Goal: Task Accomplishment & Management: Manage account settings

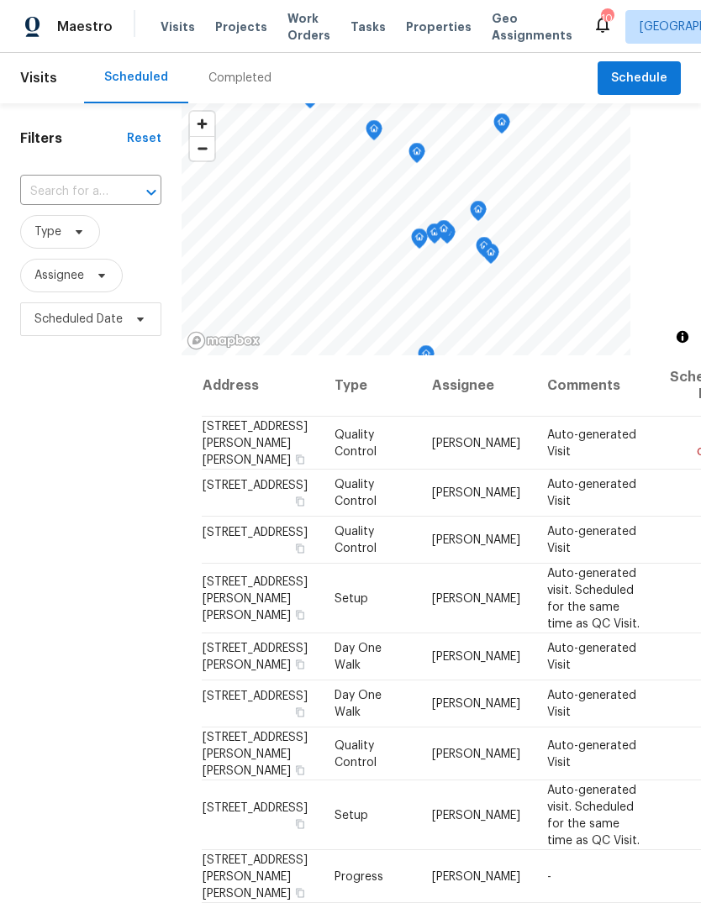
click at [251, 86] on div "Completed" at bounding box center [239, 78] width 63 height 17
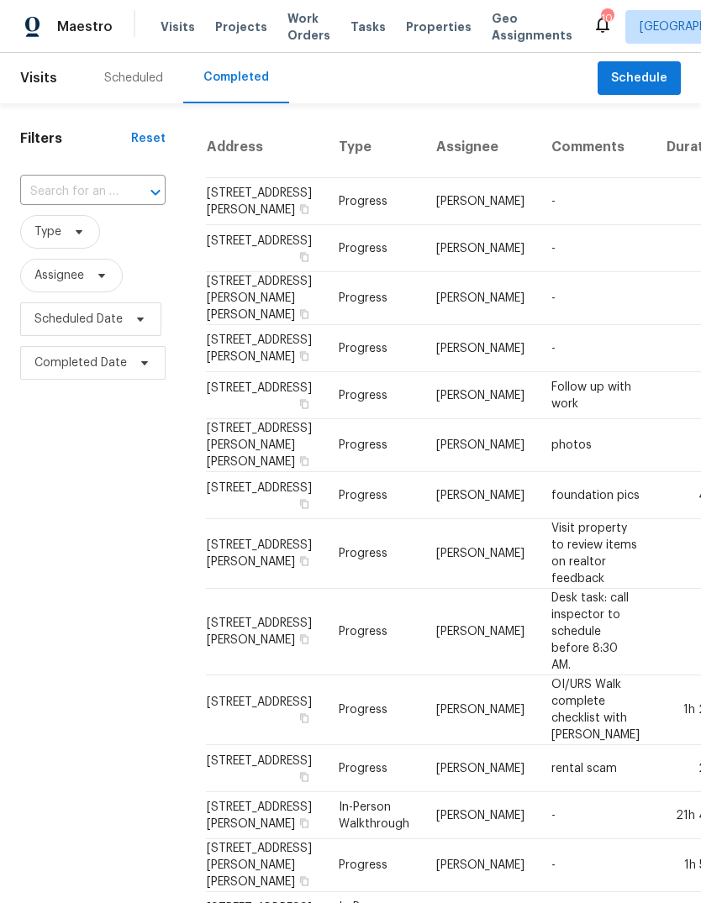
click at [130, 88] on div "Scheduled" at bounding box center [133, 78] width 99 height 50
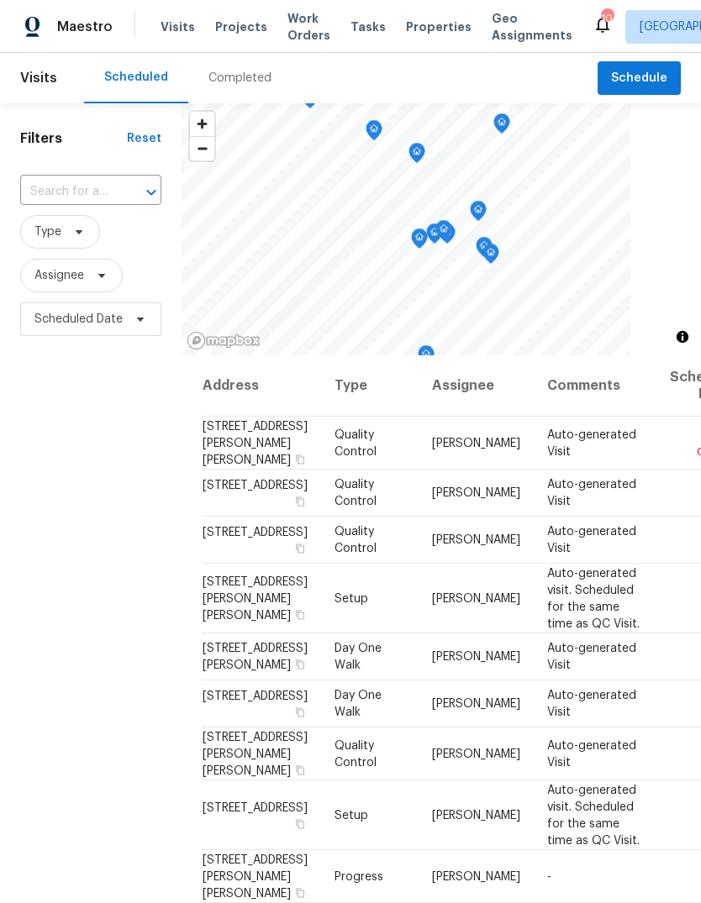
click at [245, 29] on span "Projects" at bounding box center [241, 26] width 52 height 17
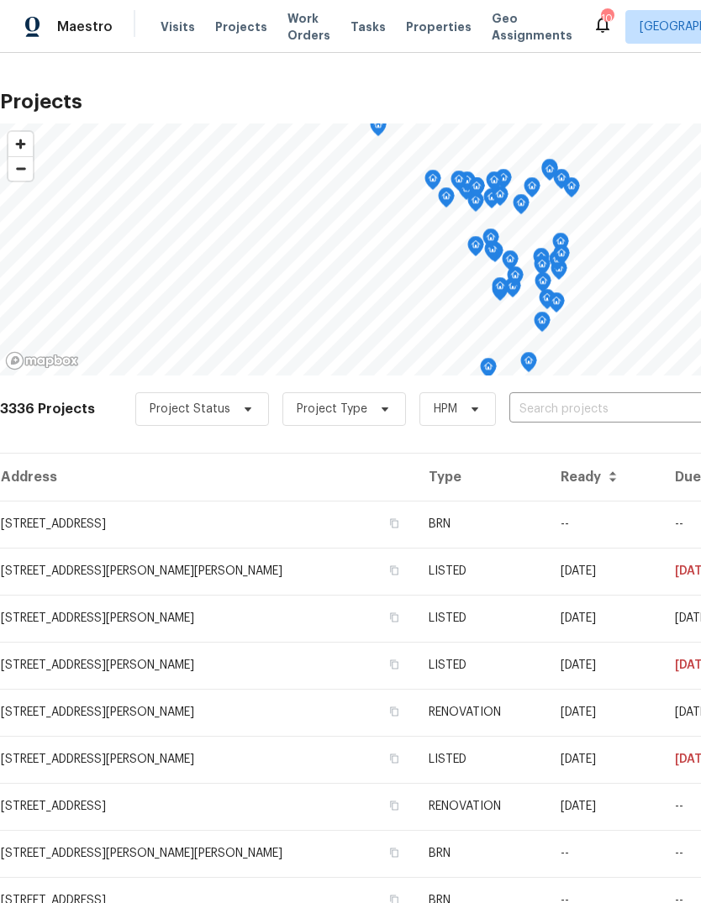
click at [628, 408] on input "text" at bounding box center [605, 410] width 192 height 26
type input "ivy"
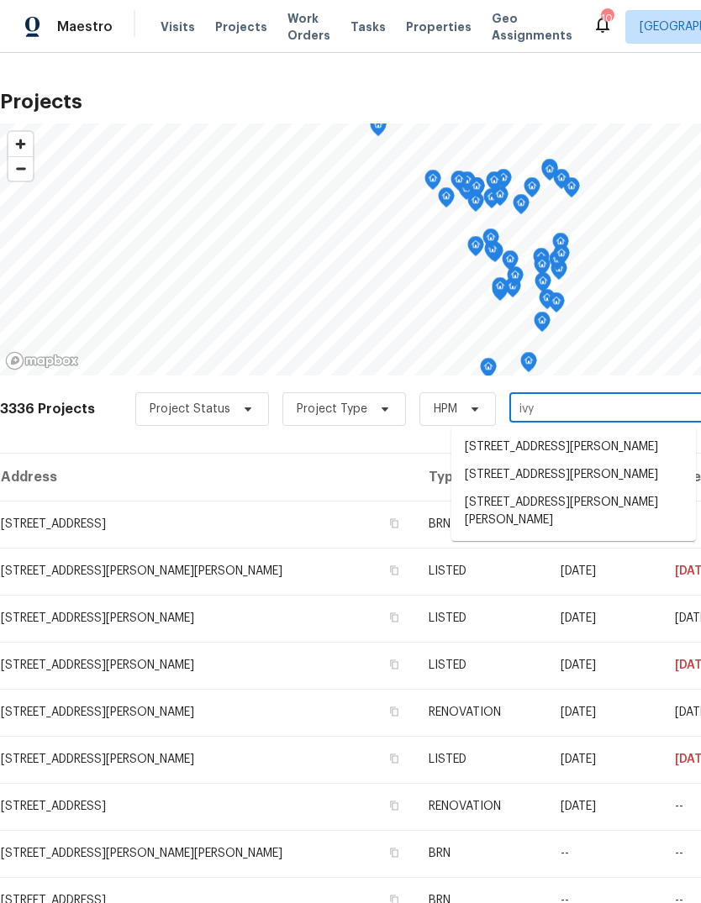
click at [610, 509] on li "11525 Ivy Green Dr, Bridgeton, MO 63044" at bounding box center [573, 511] width 245 height 45
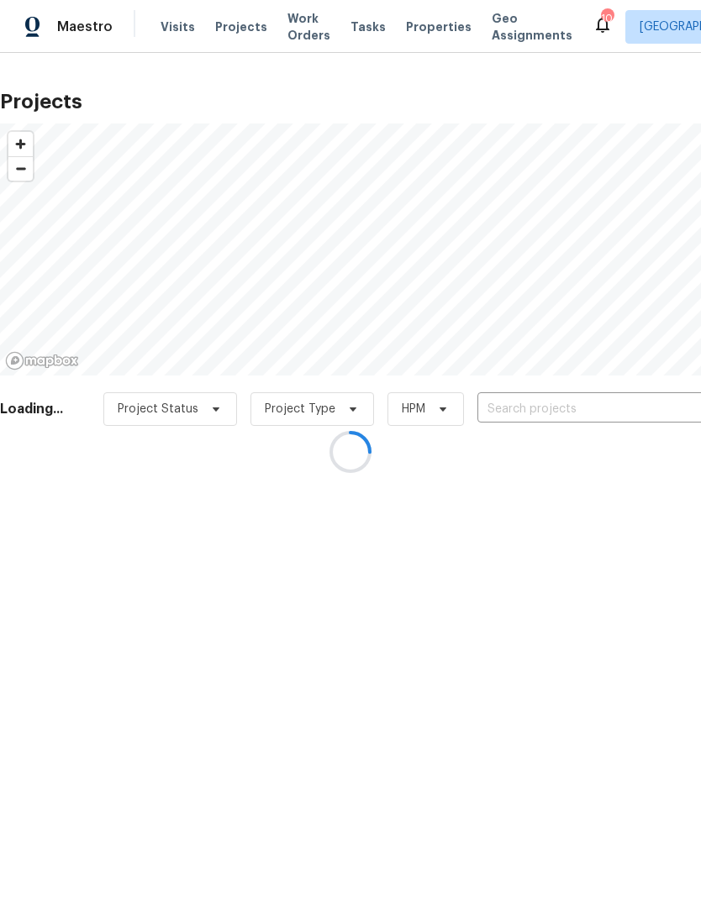
type input "11525 Ivy Green Dr, Bridgeton, MO 63044"
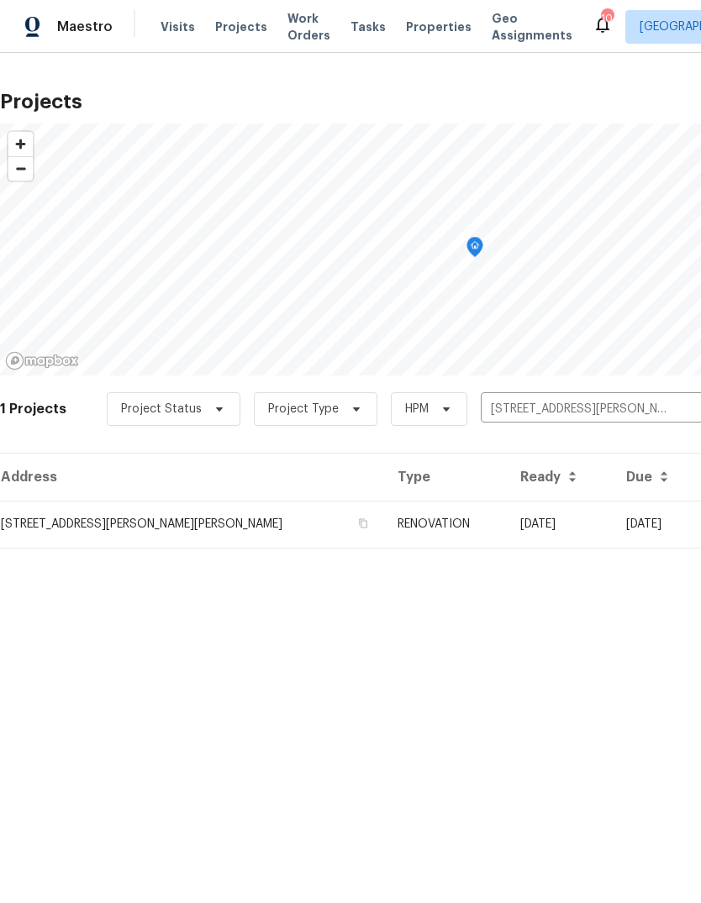
click at [534, 529] on td "09/05/25" at bounding box center [560, 524] width 106 height 47
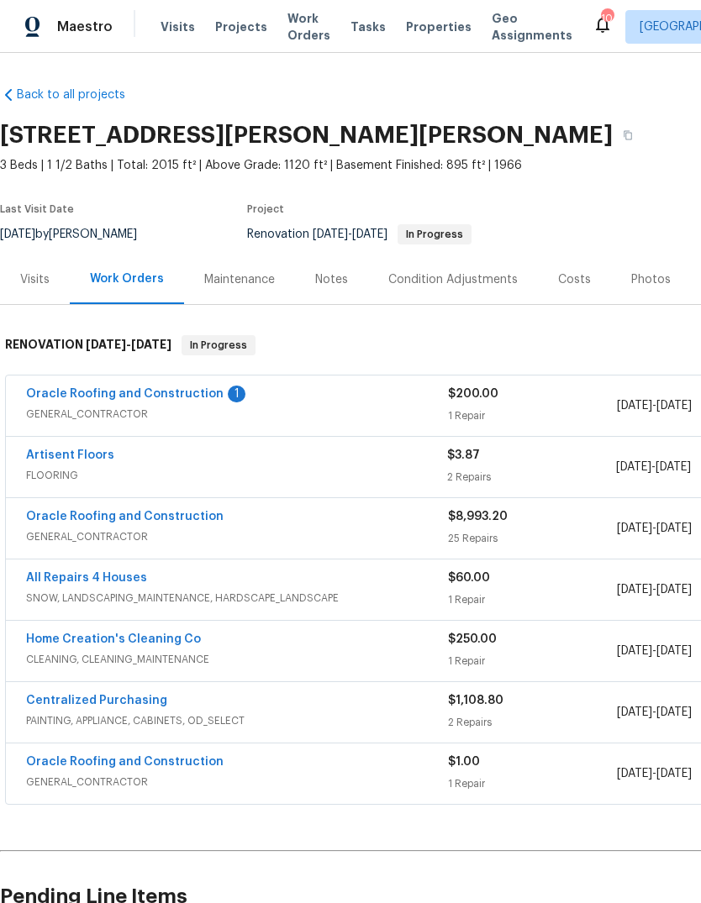
click at [198, 396] on link "Oracle Roofing and Construction" at bounding box center [124, 394] width 197 height 12
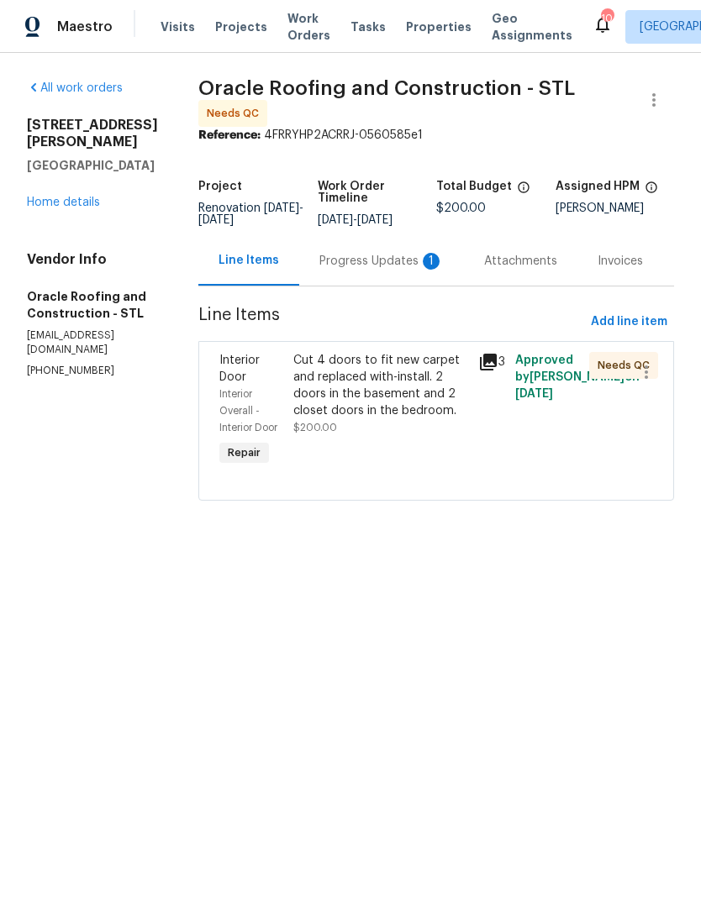
click at [495, 365] on icon at bounding box center [488, 362] width 20 height 20
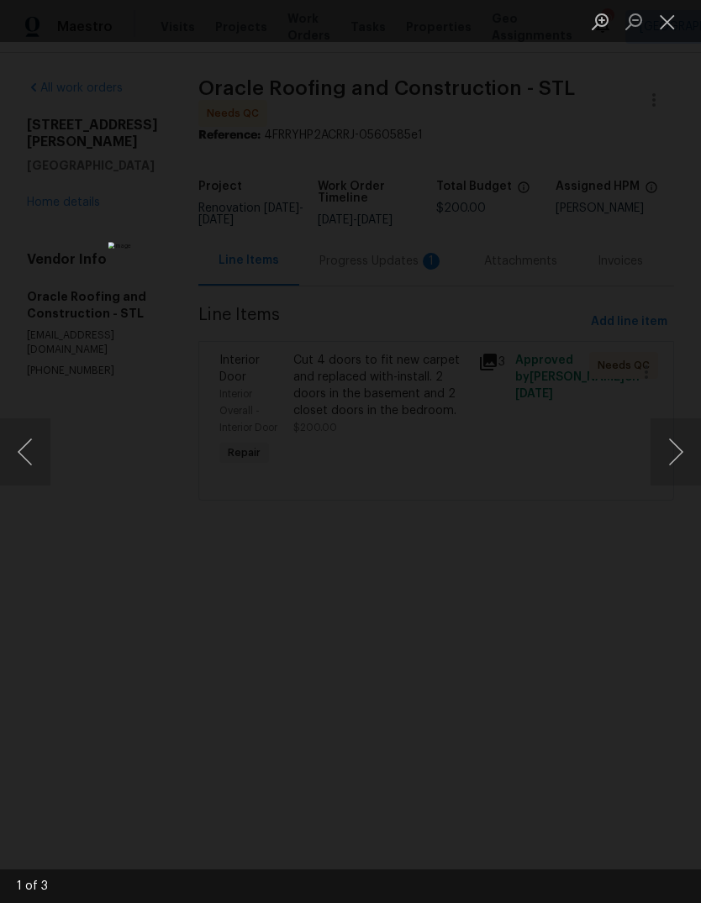
click at [679, 464] on button "Next image" at bounding box center [675, 451] width 50 height 67
click at [672, 465] on button "Next image" at bounding box center [675, 451] width 50 height 67
click at [674, 461] on button "Next image" at bounding box center [675, 451] width 50 height 67
click at [667, 34] on button "Close lightbox" at bounding box center [667, 21] width 34 height 29
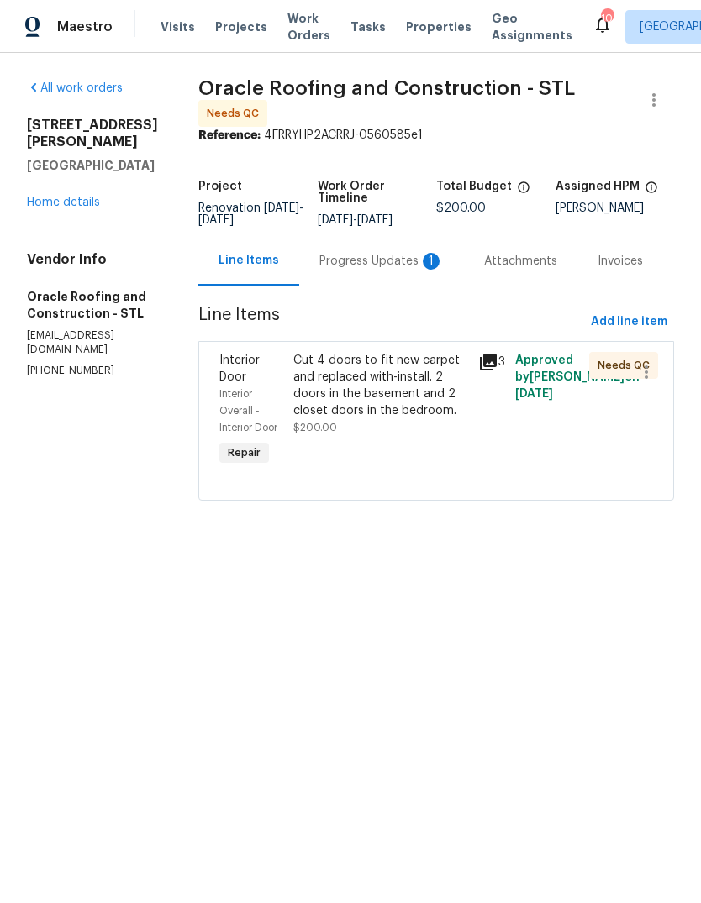
click at [407, 408] on div "Cut 4 doors to fit new carpet and replaced with-install. 2 doors in the basemen…" at bounding box center [380, 385] width 175 height 67
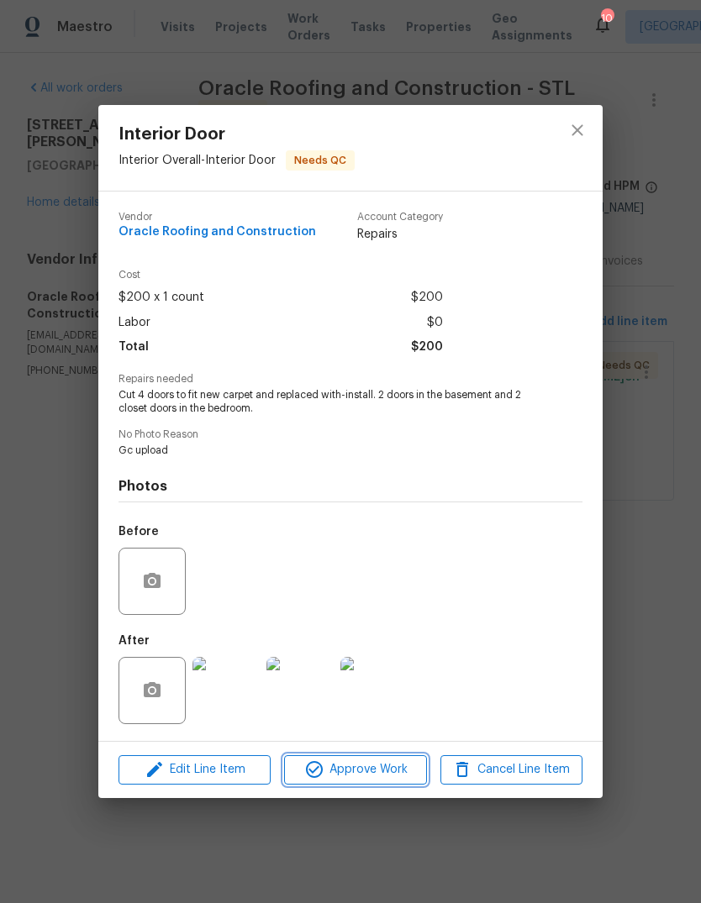
click at [401, 767] on span "Approve Work" at bounding box center [355, 770] width 132 height 21
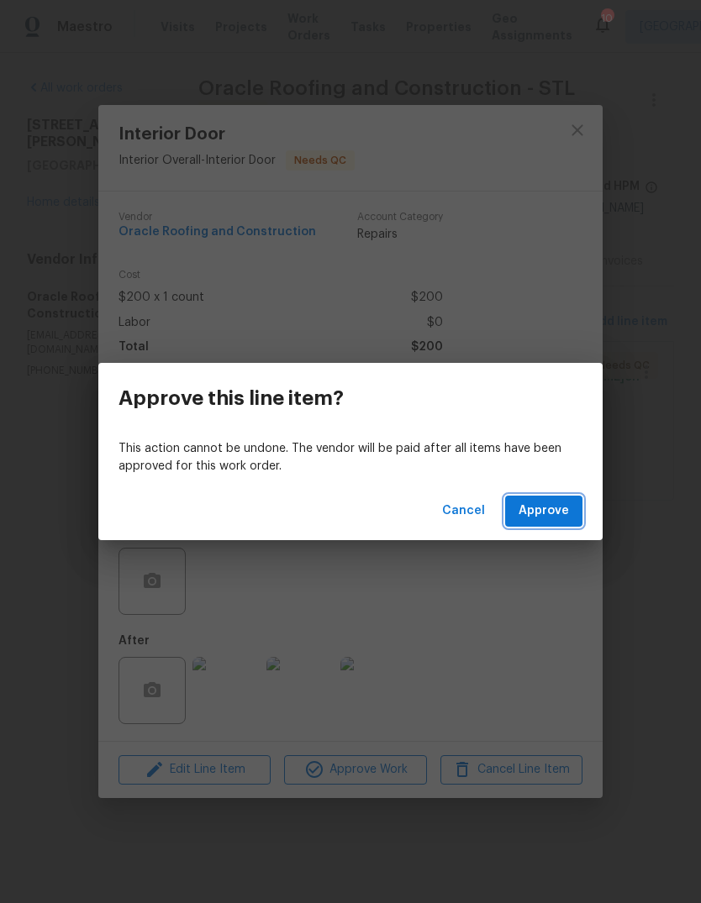
click at [564, 513] on span "Approve" at bounding box center [543, 511] width 50 height 21
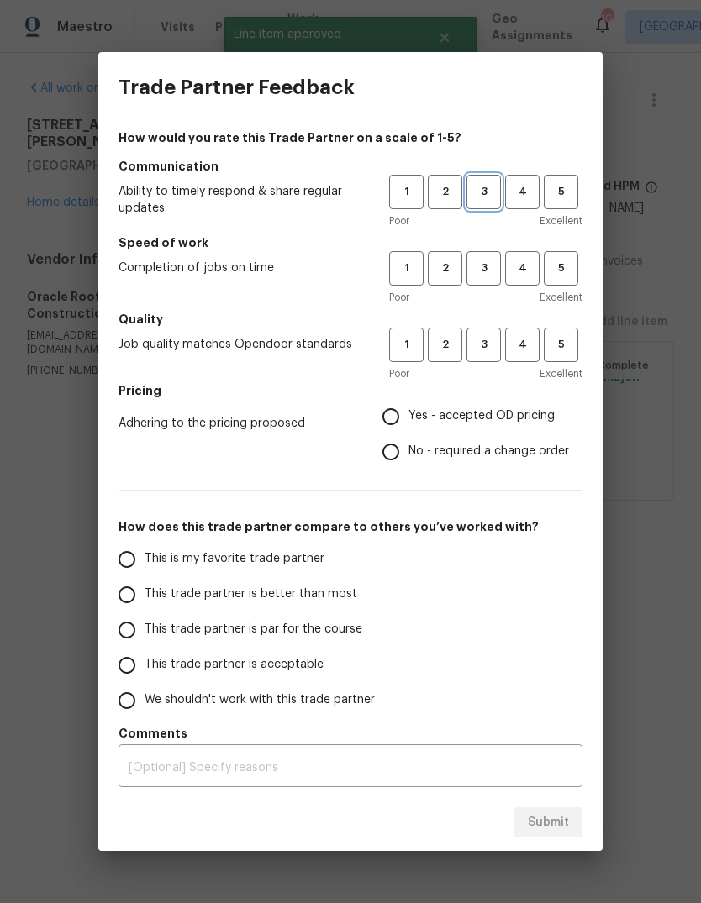
click at [477, 188] on span "3" at bounding box center [483, 191] width 31 height 19
click at [495, 276] on span "3" at bounding box center [483, 268] width 31 height 19
click at [533, 355] on button "4" at bounding box center [522, 345] width 34 height 34
click at [521, 423] on span "Yes - accepted OD pricing" at bounding box center [481, 417] width 146 height 18
click at [408, 423] on input "Yes - accepted OD pricing" at bounding box center [390, 416] width 35 height 35
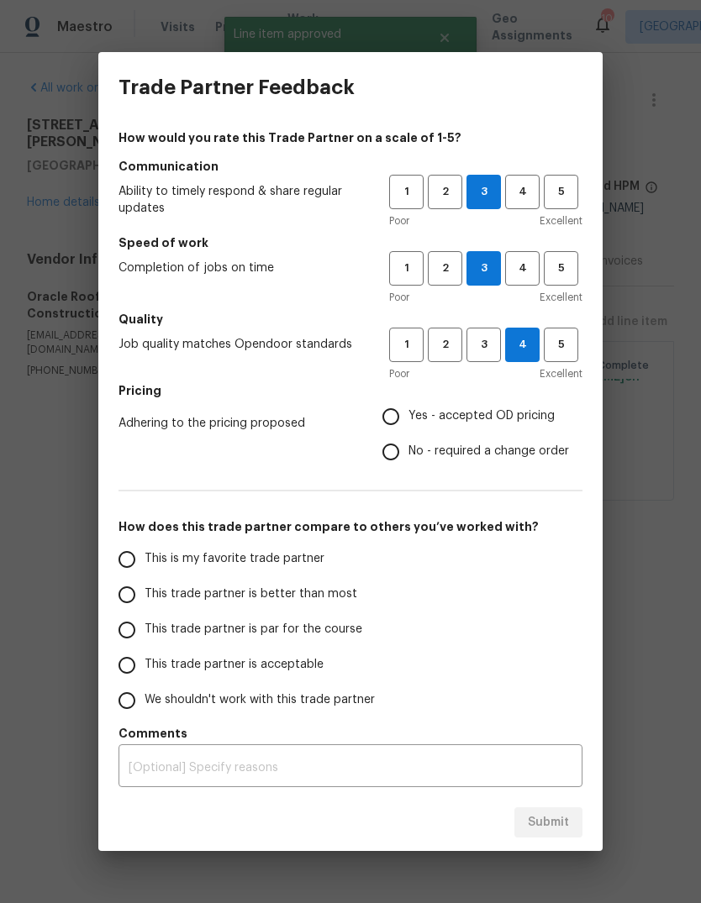
radio input "true"
click at [326, 593] on span "This trade partner is better than most" at bounding box center [251, 595] width 213 height 18
click at [145, 593] on input "This trade partner is better than most" at bounding box center [126, 594] width 35 height 35
click at [568, 817] on span "Submit" at bounding box center [548, 823] width 41 height 21
radio input "true"
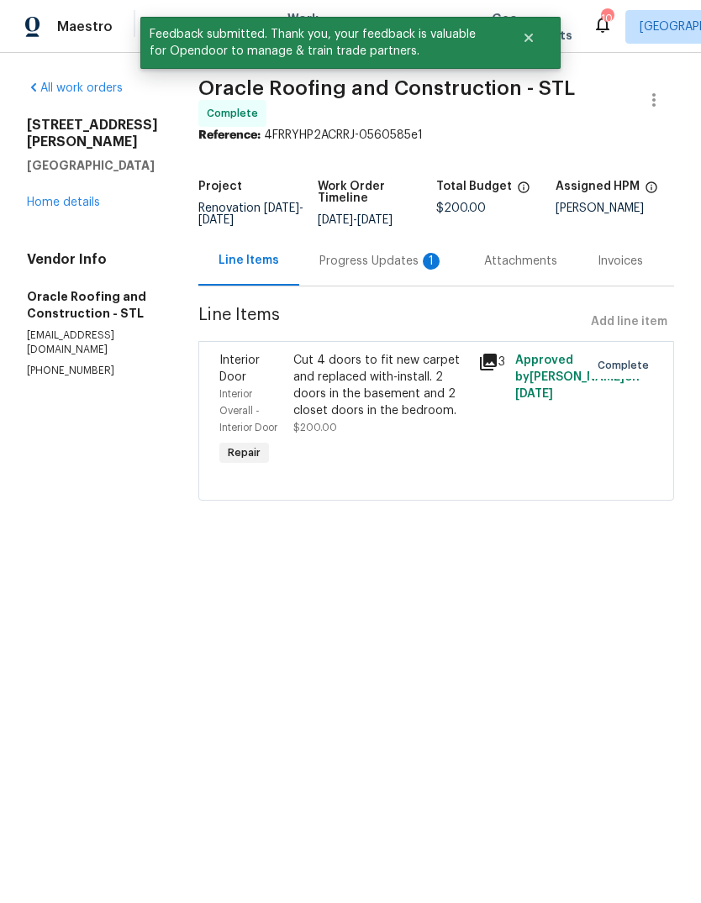
click at [410, 259] on div "Progress Updates 1" at bounding box center [381, 261] width 124 height 17
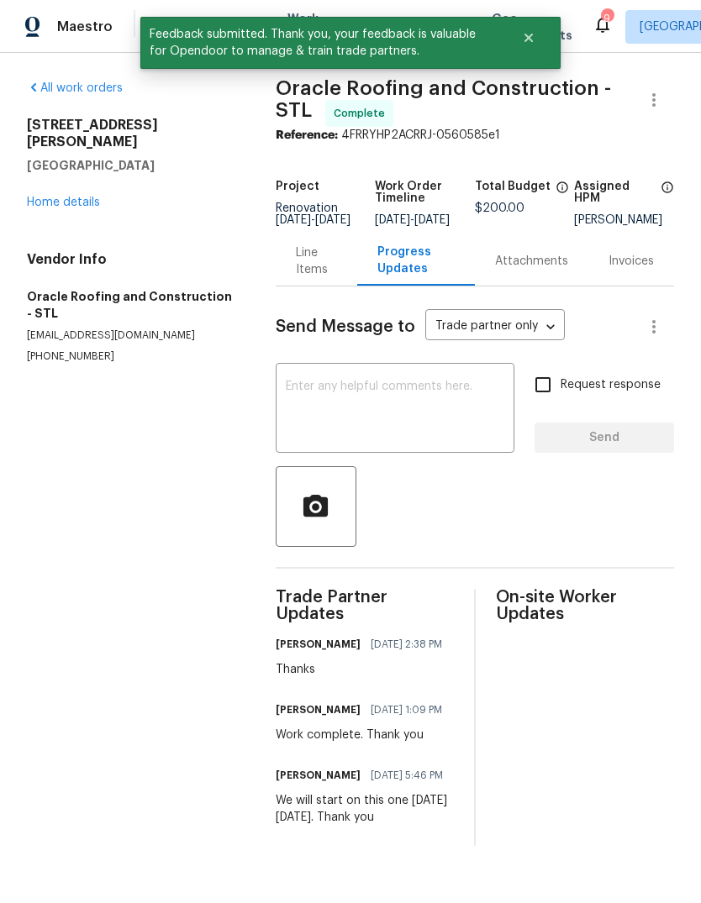
click at [88, 197] on link "Home details" at bounding box center [63, 203] width 73 height 12
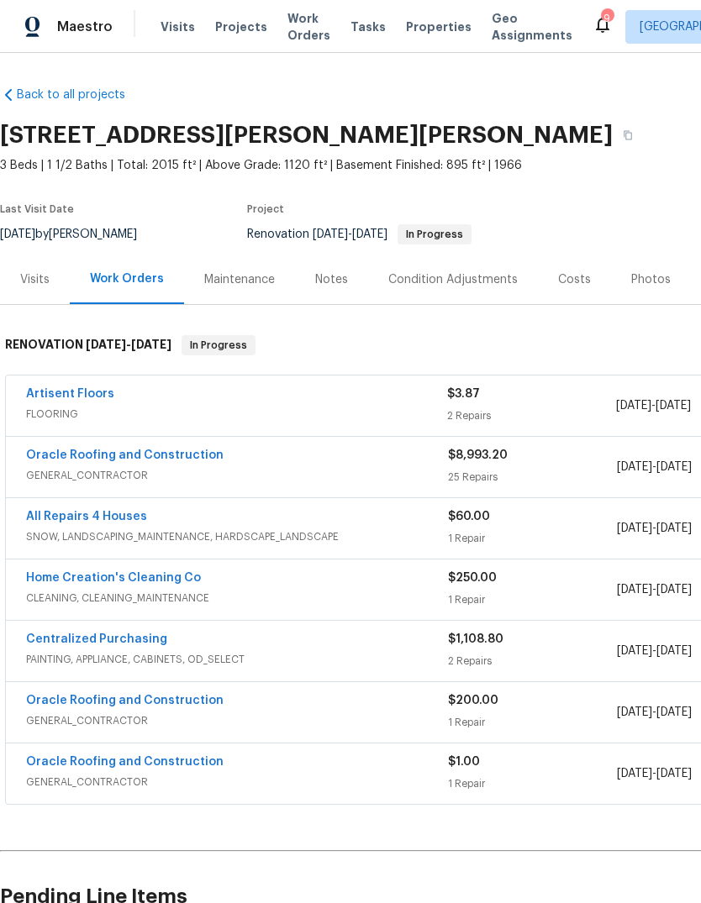
click at [592, 19] on icon at bounding box center [602, 24] width 20 height 20
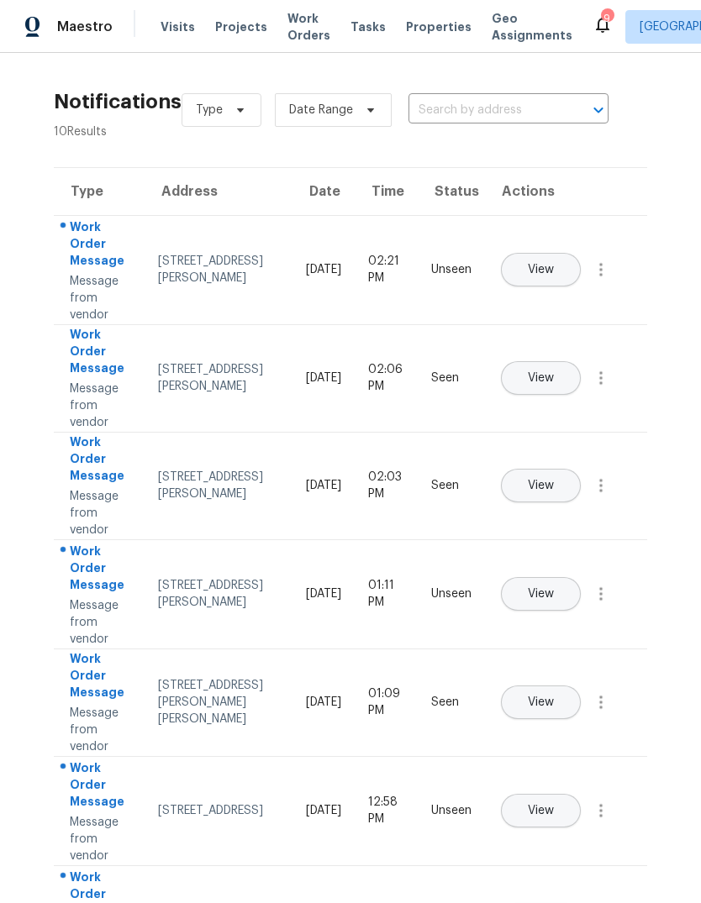
click at [245, 33] on span "Projects" at bounding box center [241, 26] width 52 height 17
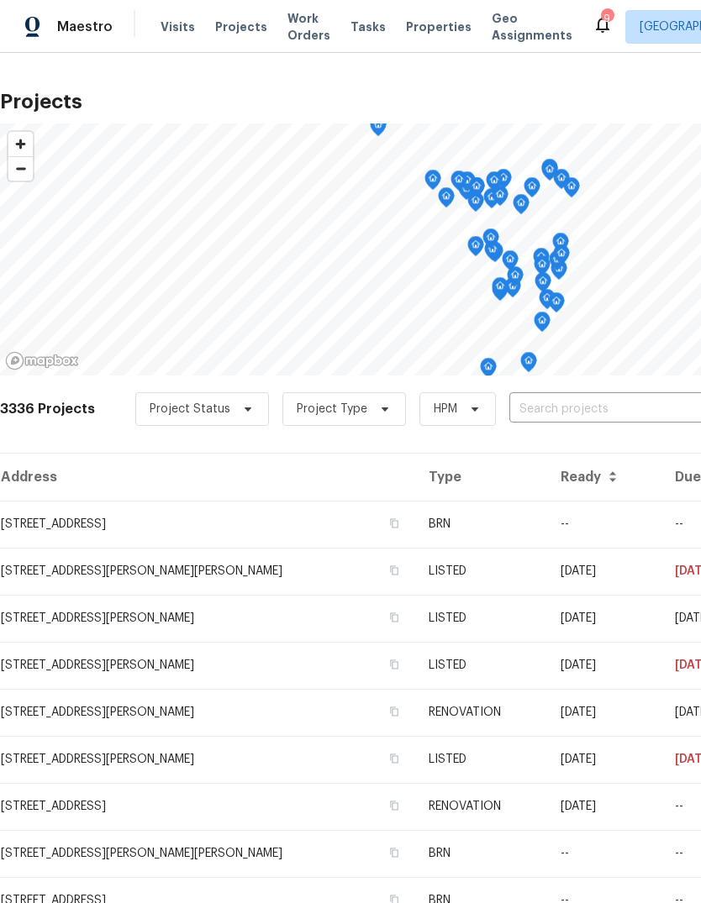
click at [420, 20] on span "Properties" at bounding box center [439, 26] width 66 height 17
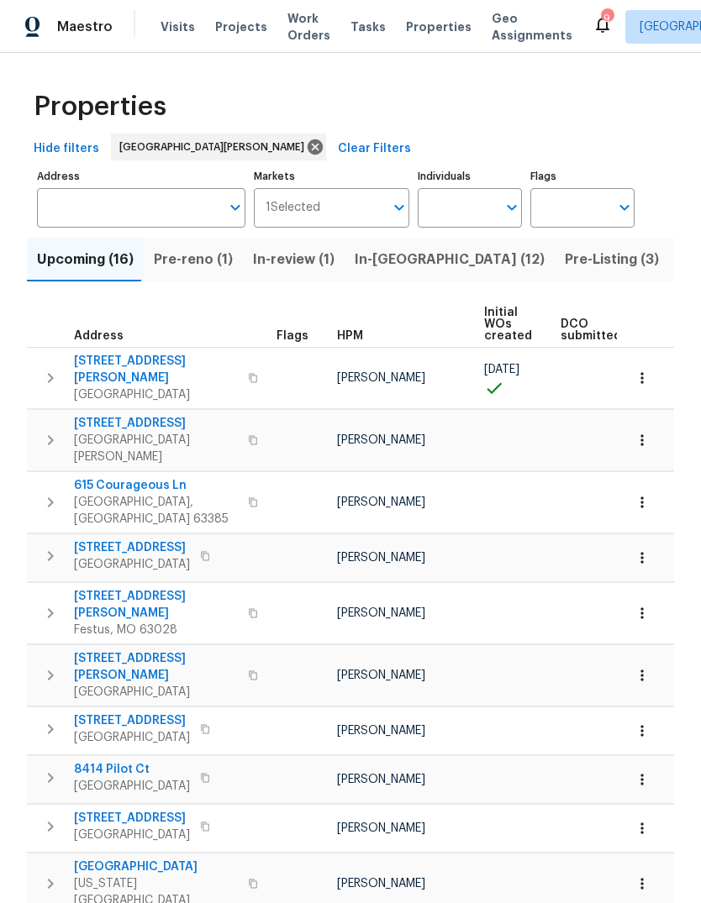
click at [679, 268] on span "Listed (33)" at bounding box center [714, 260] width 71 height 24
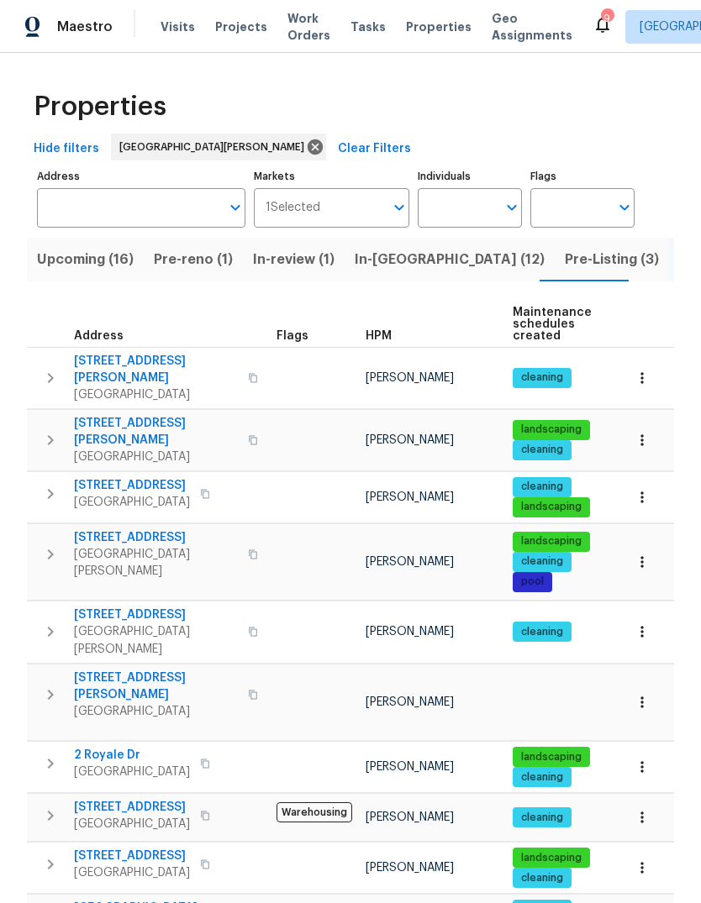
click at [387, 332] on span "HPM" at bounding box center [379, 336] width 26 height 12
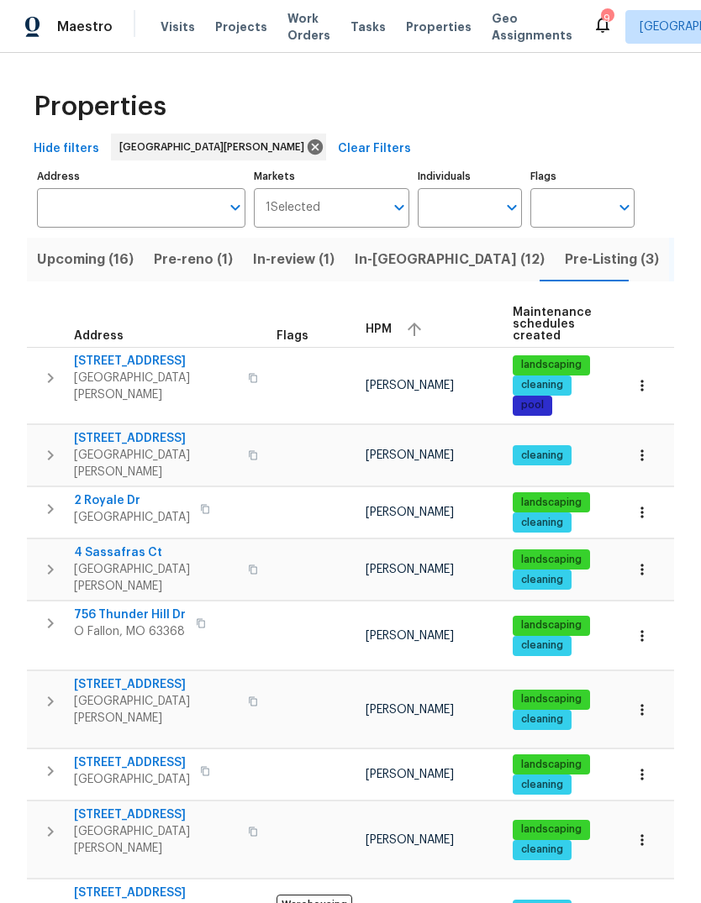
click at [389, 333] on span "HPM" at bounding box center [379, 329] width 26 height 12
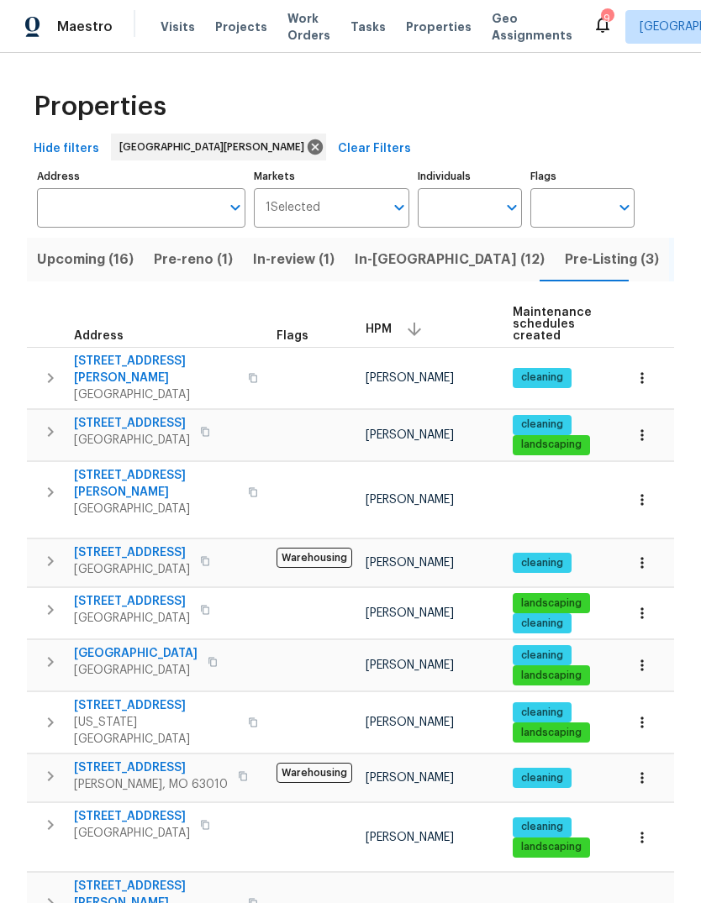
click at [236, 34] on span "Projects" at bounding box center [241, 26] width 52 height 17
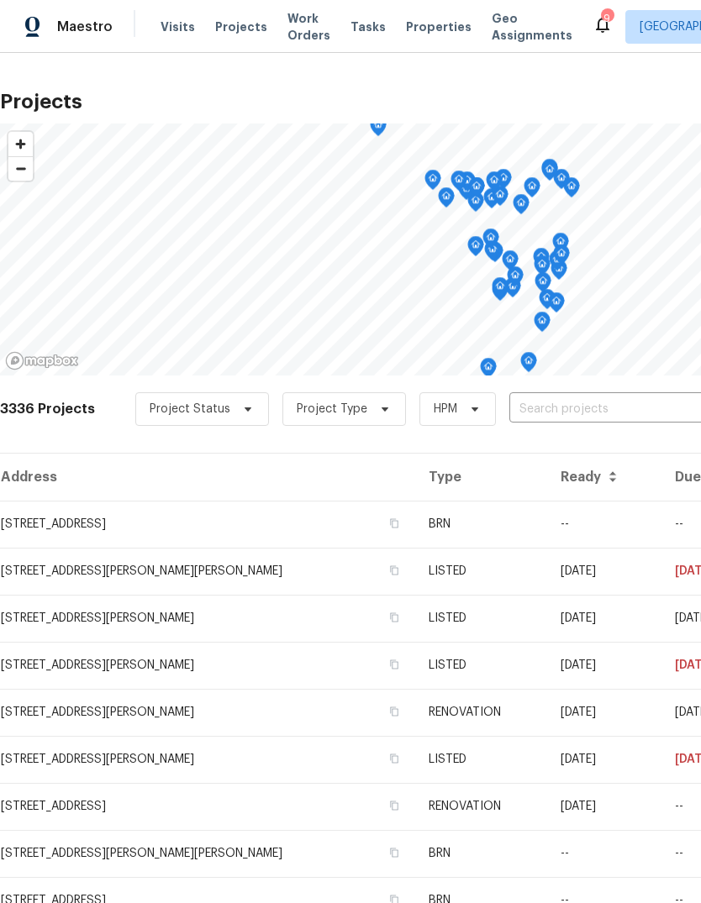
click at [585, 416] on input "text" at bounding box center [605, 410] width 192 height 26
type input "109 wyn"
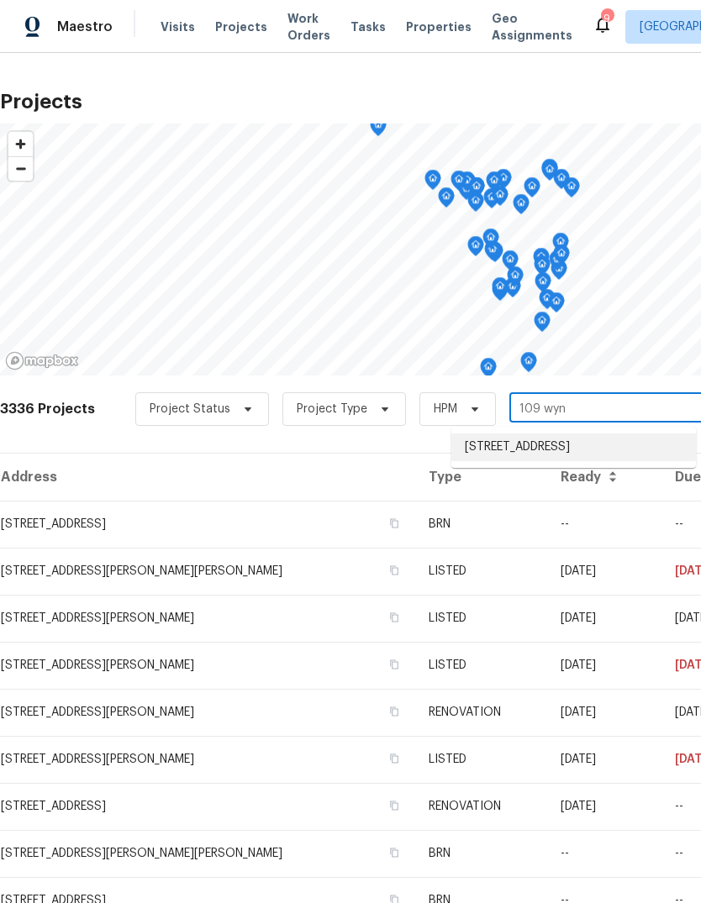
click at [623, 455] on li "109 Wynstay Ave, Valley Park, MO 63088" at bounding box center [573, 448] width 245 height 28
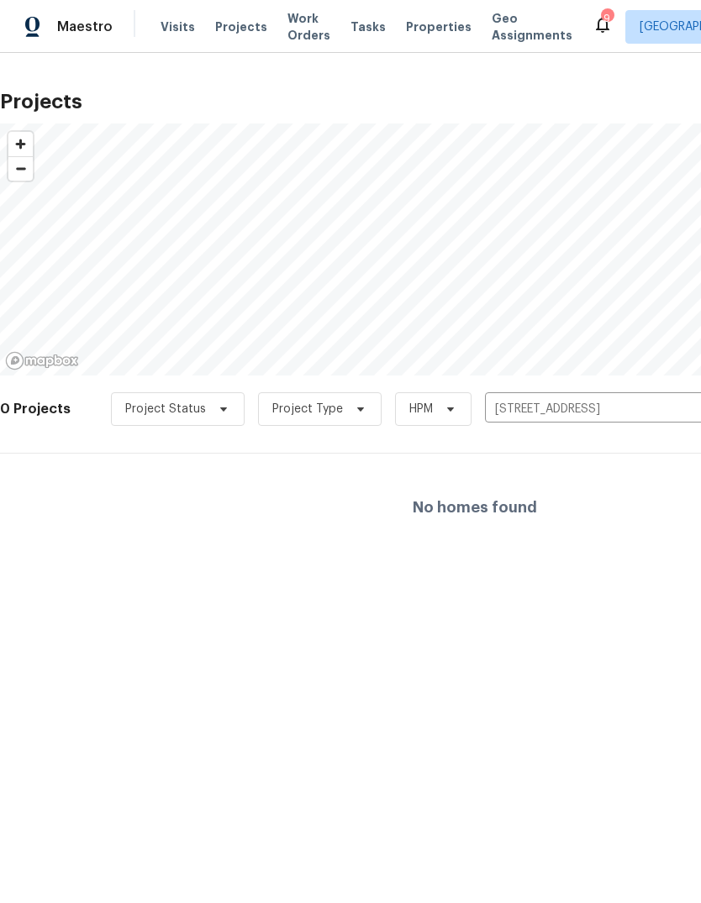
click at [684, 413] on icon "Clear" at bounding box center [692, 409] width 17 height 17
click at [421, 34] on span "Properties" at bounding box center [439, 26] width 66 height 17
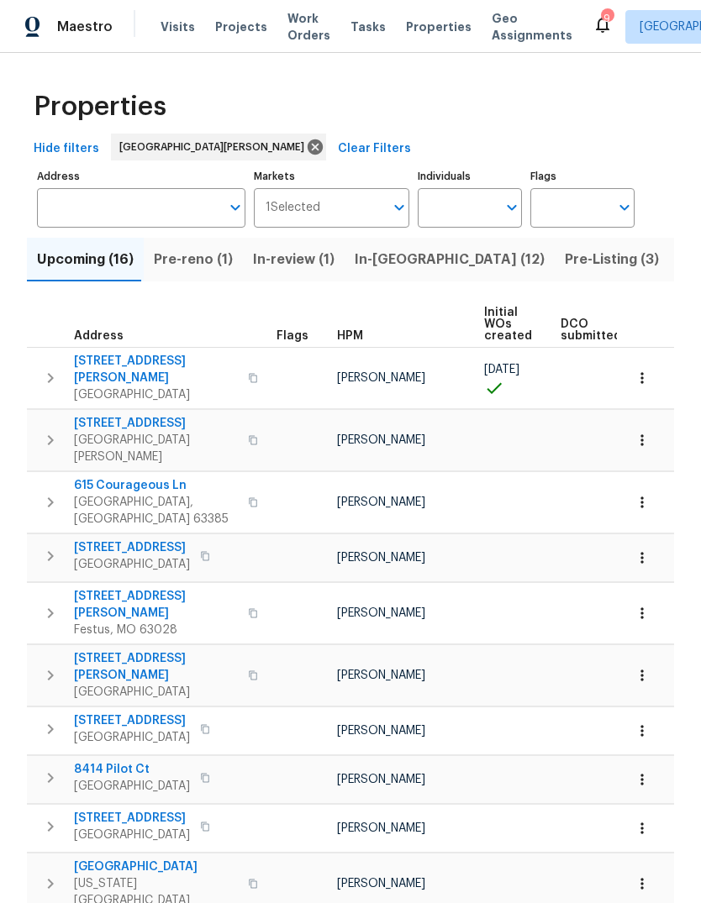
click at [565, 258] on span "Pre-Listing (3)" at bounding box center [612, 260] width 94 height 24
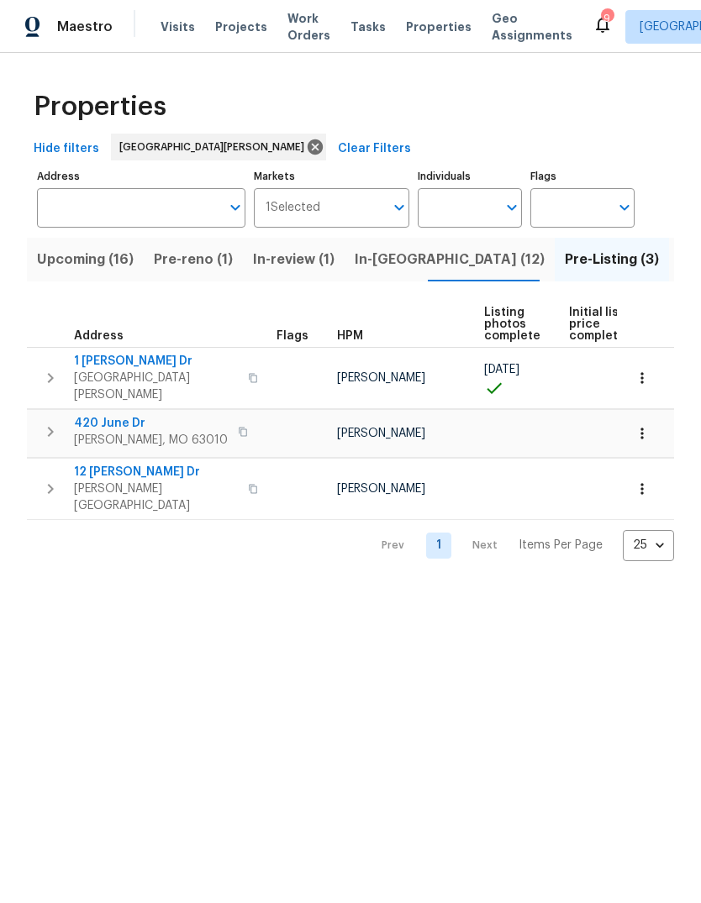
click at [117, 375] on span "Saint Peters, MO 63376" at bounding box center [156, 387] width 164 height 34
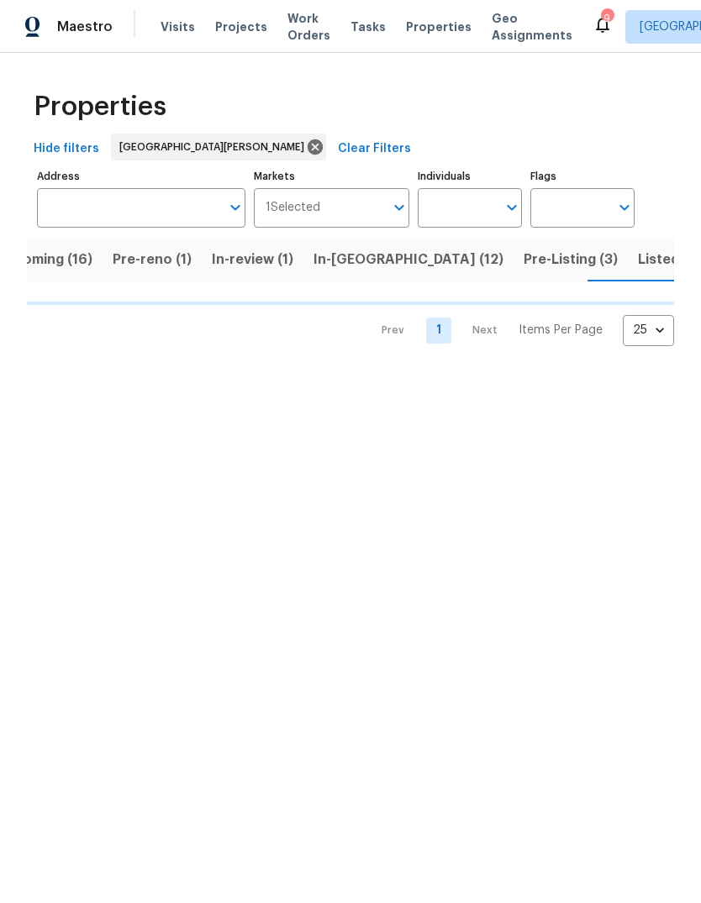
scroll to position [0, 44]
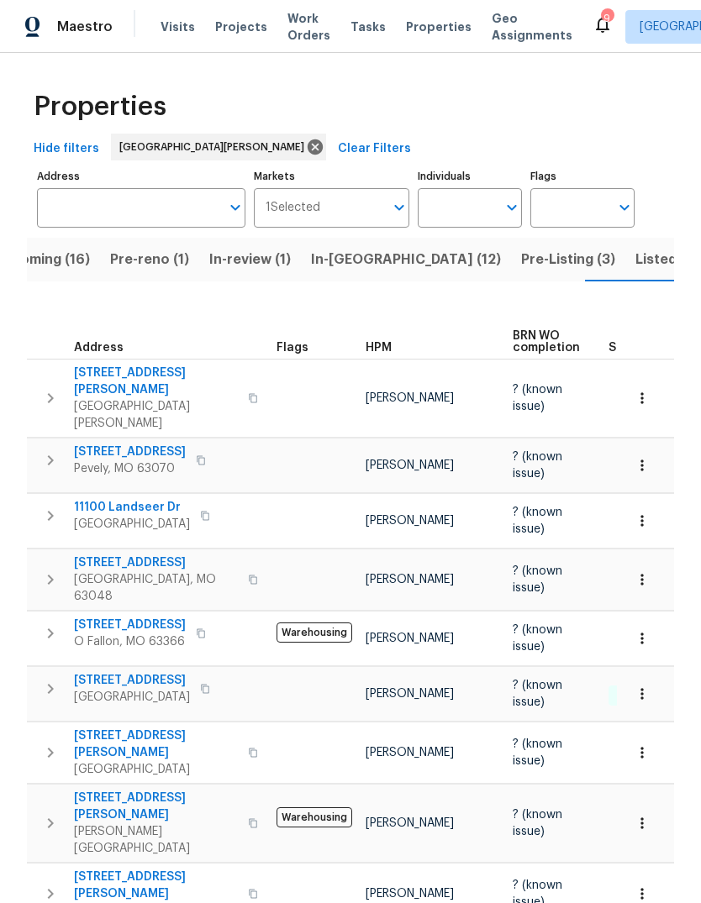
click at [166, 271] on span "Pre-reno (1)" at bounding box center [149, 260] width 79 height 24
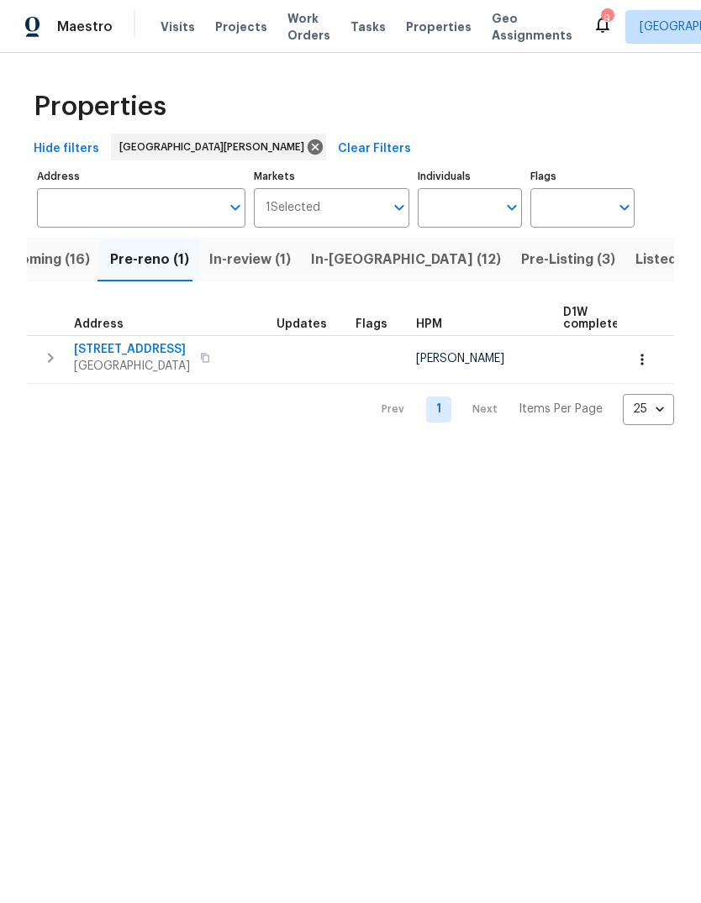
click at [63, 261] on span "Upcoming (16)" at bounding box center [41, 260] width 97 height 24
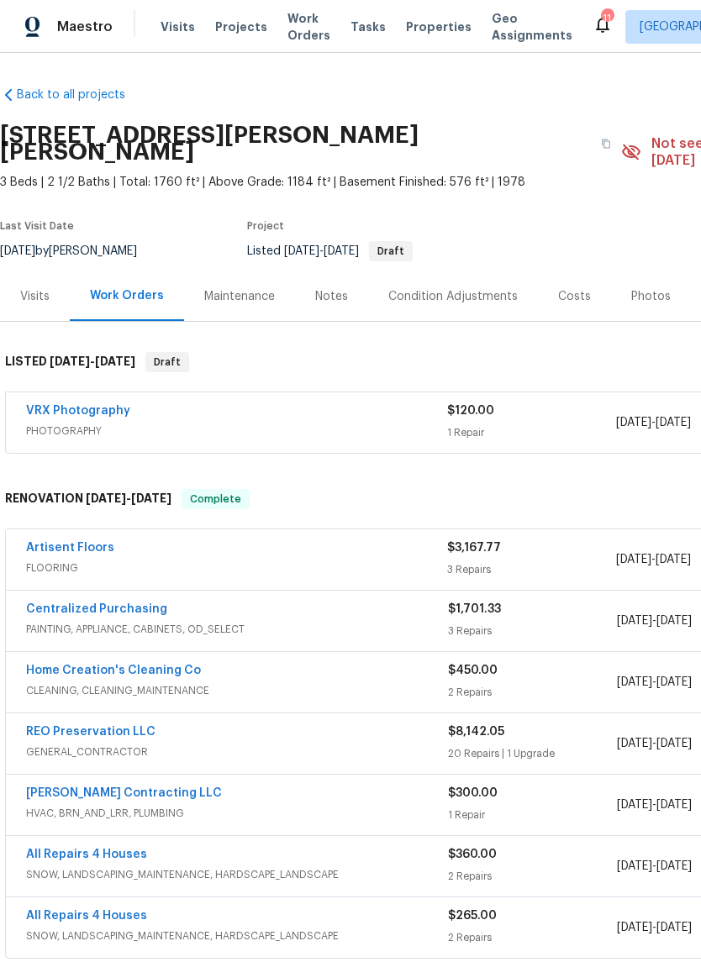
click at [657, 288] on div "Photos" at bounding box center [650, 296] width 39 height 17
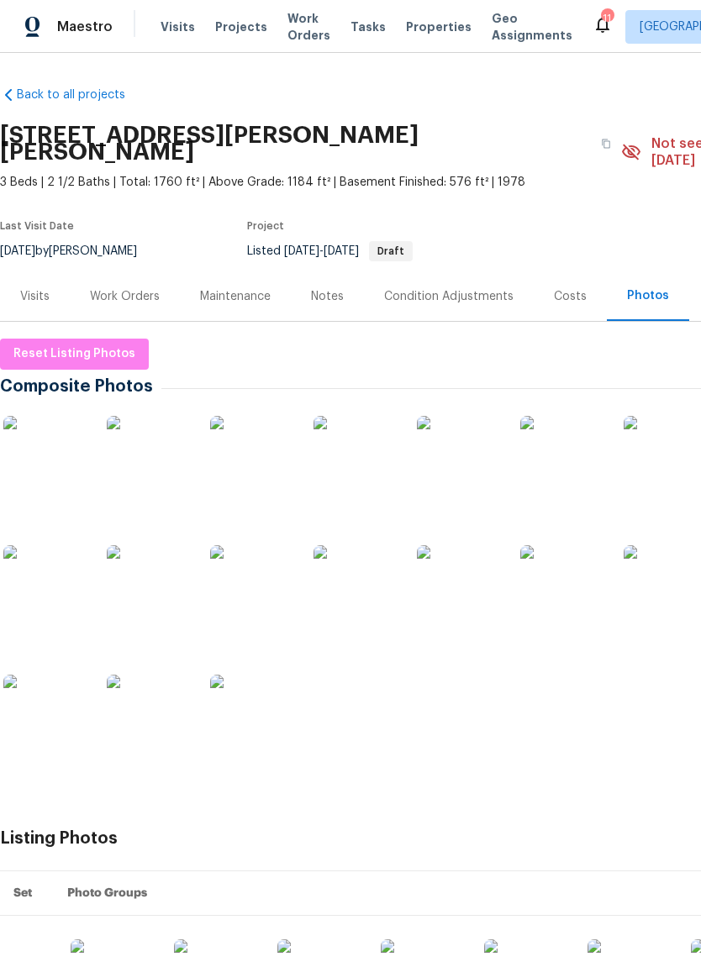
click at [63, 448] on img at bounding box center [45, 458] width 84 height 84
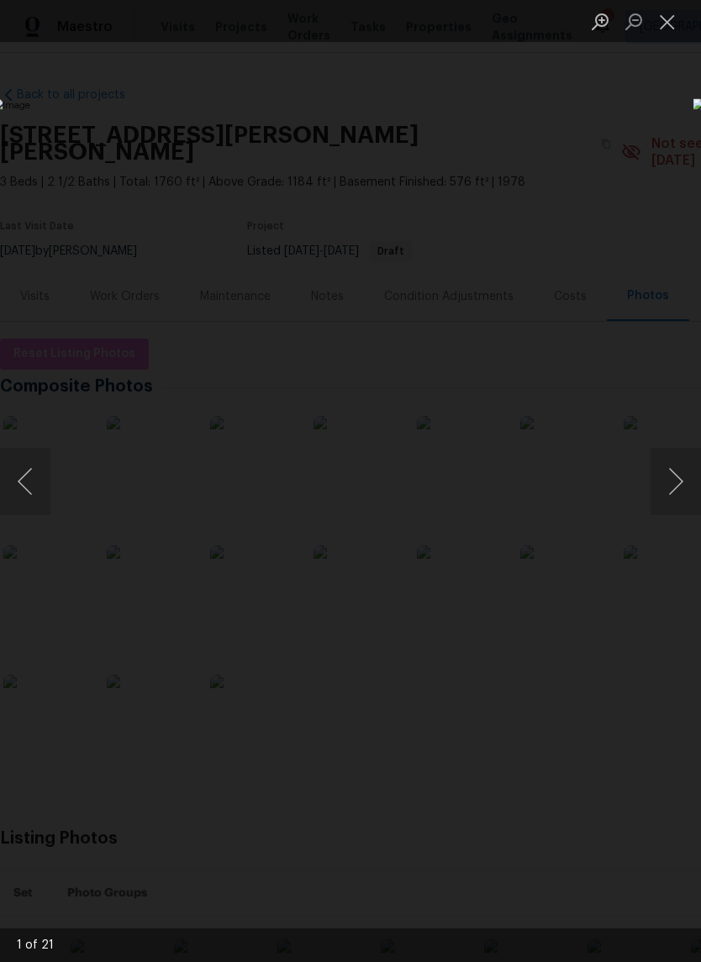
click at [682, 486] on button "Next image" at bounding box center [675, 481] width 50 height 67
click at [671, 483] on button "Next image" at bounding box center [675, 481] width 50 height 67
click at [671, 476] on button "Next image" at bounding box center [675, 481] width 50 height 67
click at [673, 477] on button "Next image" at bounding box center [675, 481] width 50 height 67
click at [674, 476] on button "Next image" at bounding box center [675, 481] width 50 height 67
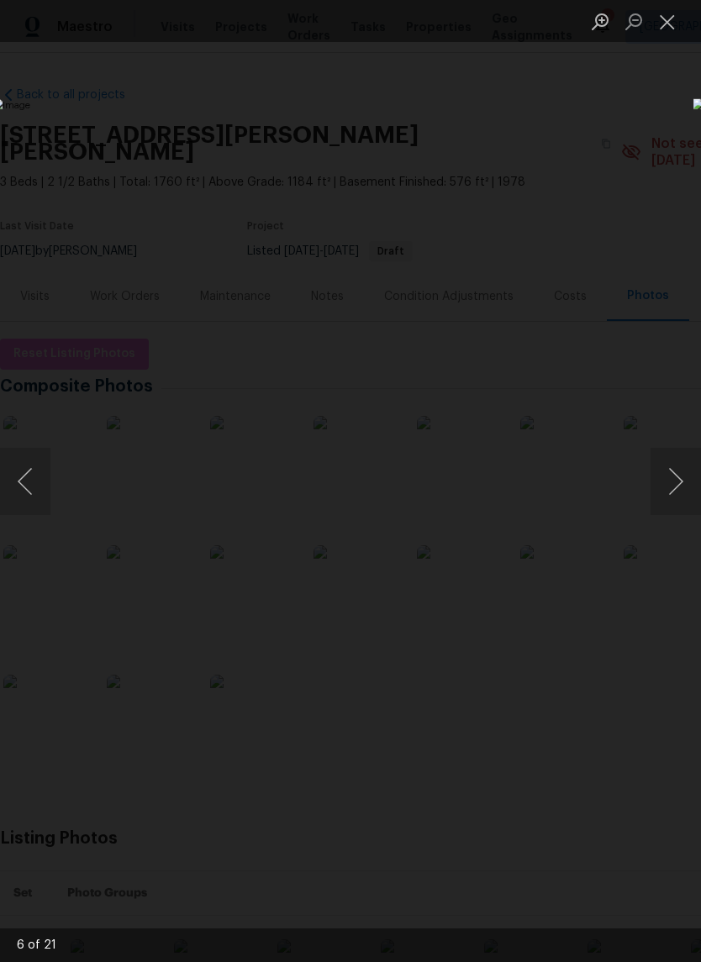
click at [678, 474] on button "Next image" at bounding box center [675, 481] width 50 height 67
click at [672, 476] on button "Next image" at bounding box center [675, 481] width 50 height 67
click at [676, 474] on button "Next image" at bounding box center [675, 481] width 50 height 67
click at [672, 479] on button "Next image" at bounding box center [675, 481] width 50 height 67
click at [677, 478] on button "Next image" at bounding box center [675, 481] width 50 height 67
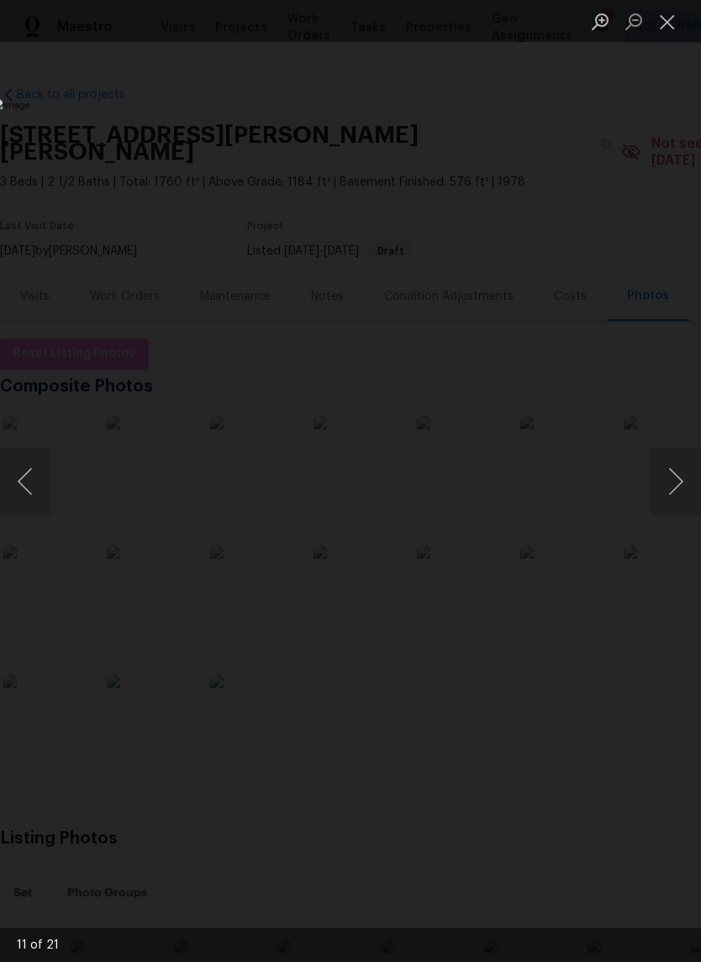
click at [681, 476] on button "Next image" at bounding box center [675, 481] width 50 height 67
click at [677, 474] on button "Next image" at bounding box center [675, 481] width 50 height 67
click at [674, 476] on button "Next image" at bounding box center [675, 481] width 50 height 67
click at [675, 474] on button "Next image" at bounding box center [675, 481] width 50 height 67
click at [673, 475] on button "Next image" at bounding box center [675, 481] width 50 height 67
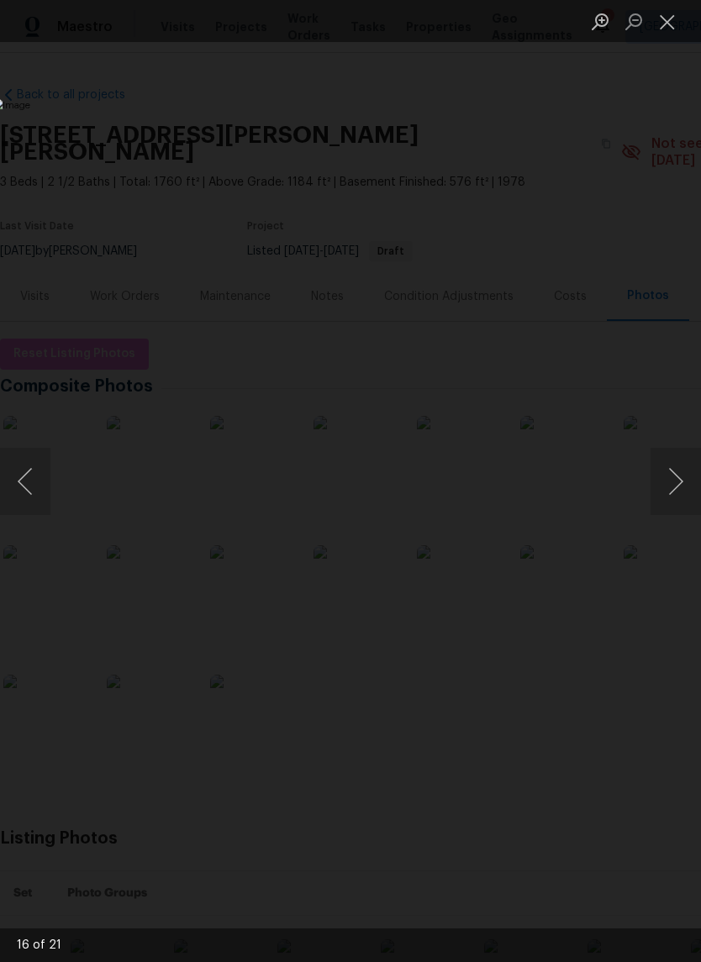
click at [673, 476] on button "Next image" at bounding box center [675, 481] width 50 height 67
click at [669, 27] on button "Close lightbox" at bounding box center [667, 21] width 34 height 29
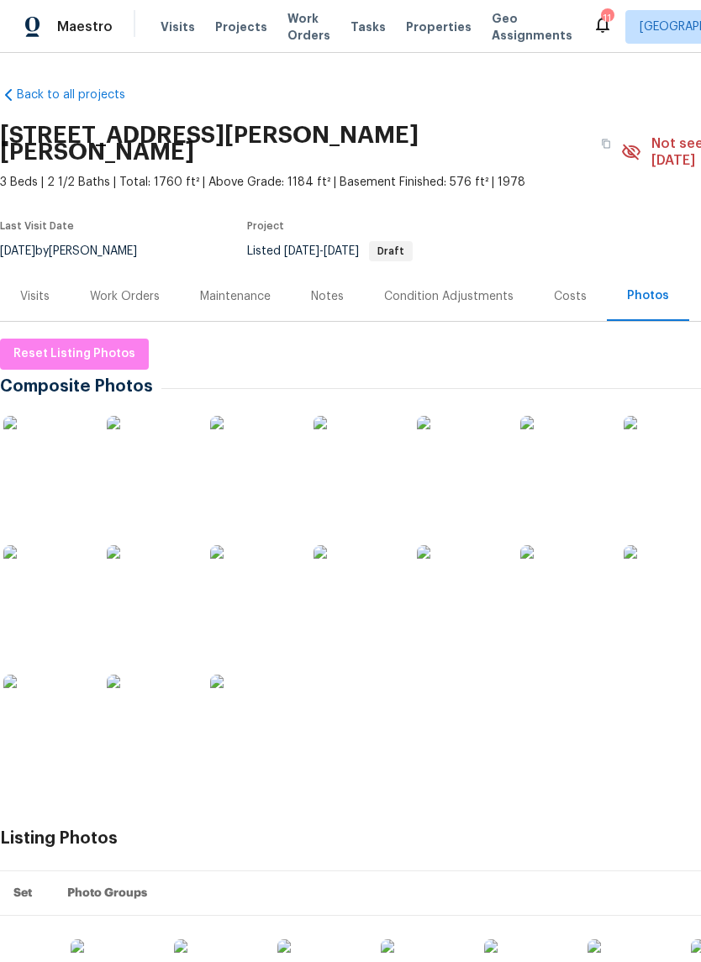
click at [572, 288] on div "Costs" at bounding box center [570, 296] width 33 height 17
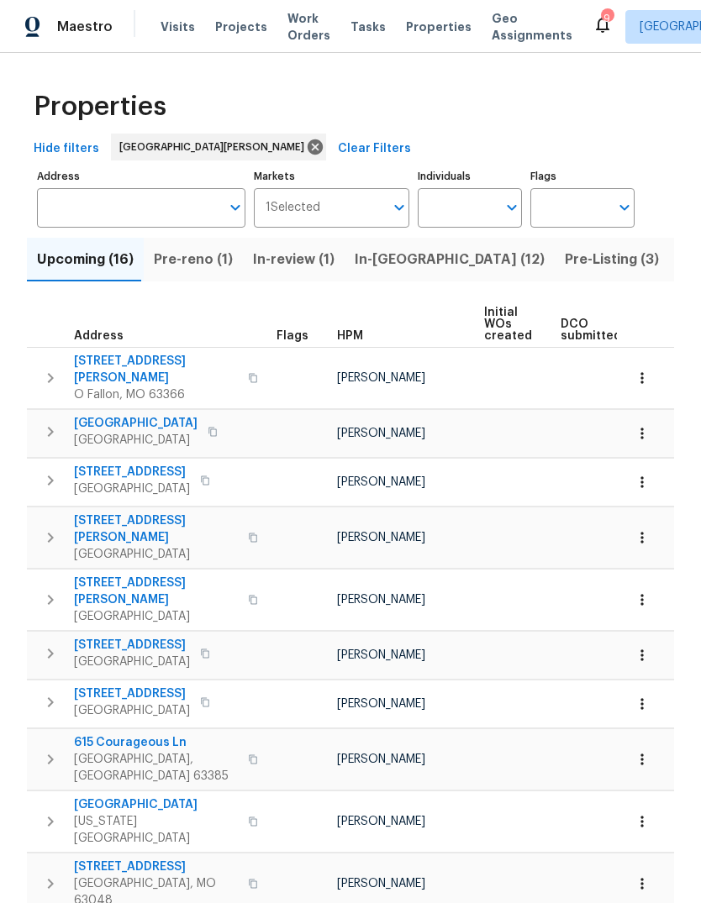
click at [679, 255] on span "Listed (33)" at bounding box center [714, 260] width 71 height 24
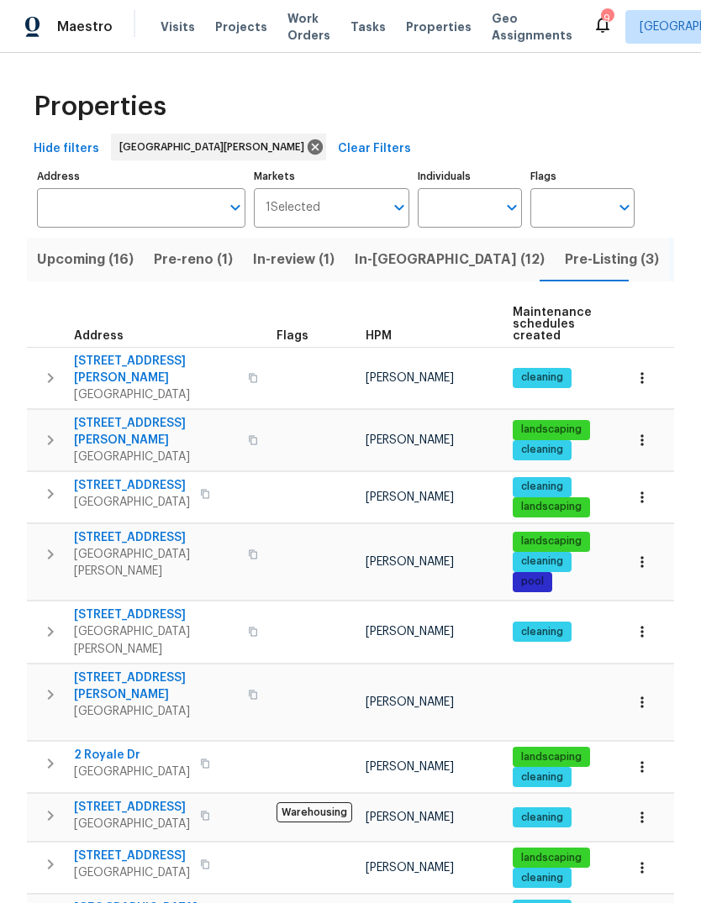
click at [382, 332] on span "HPM" at bounding box center [379, 336] width 26 height 12
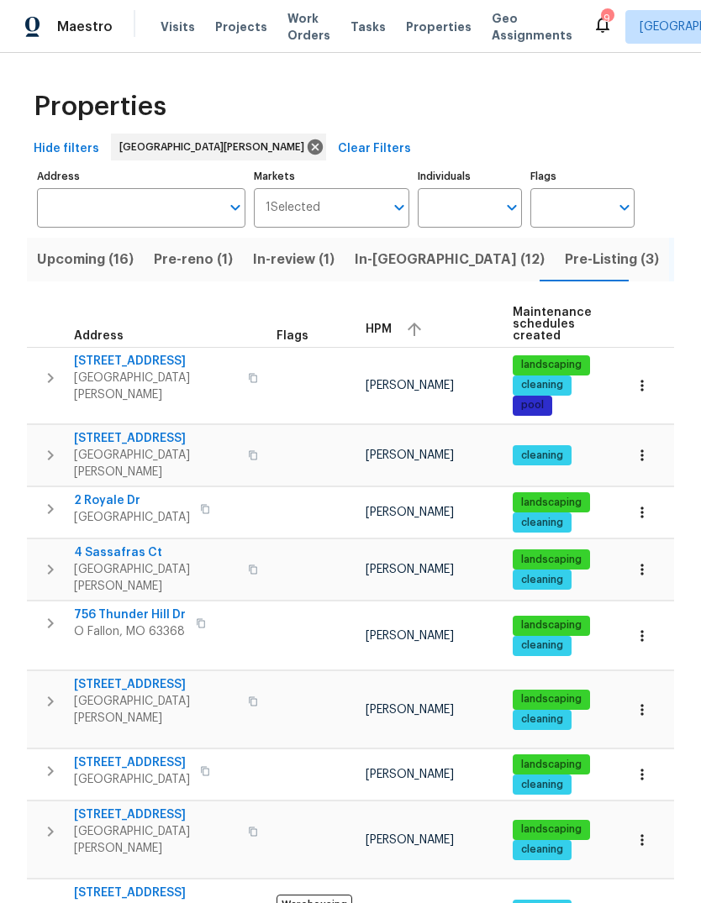
click at [387, 331] on span "HPM" at bounding box center [379, 329] width 26 height 12
